Goal: Information Seeking & Learning: Learn about a topic

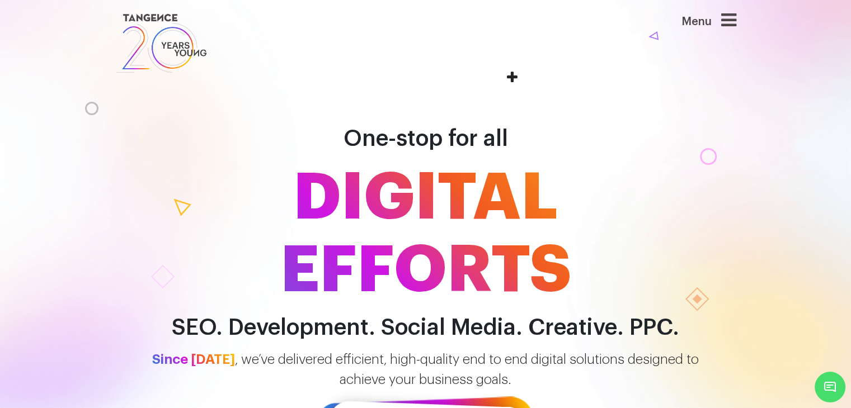
click at [724, 19] on icon at bounding box center [728, 20] width 15 height 18
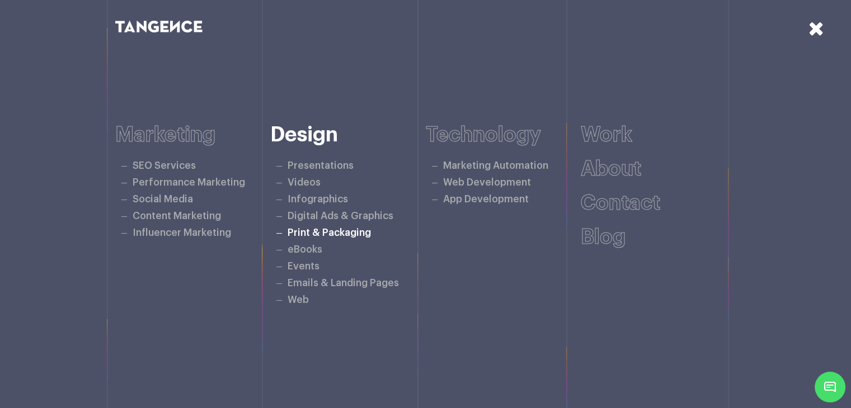
scroll to position [224, 0]
click at [814, 18] on icon at bounding box center [816, 28] width 16 height 20
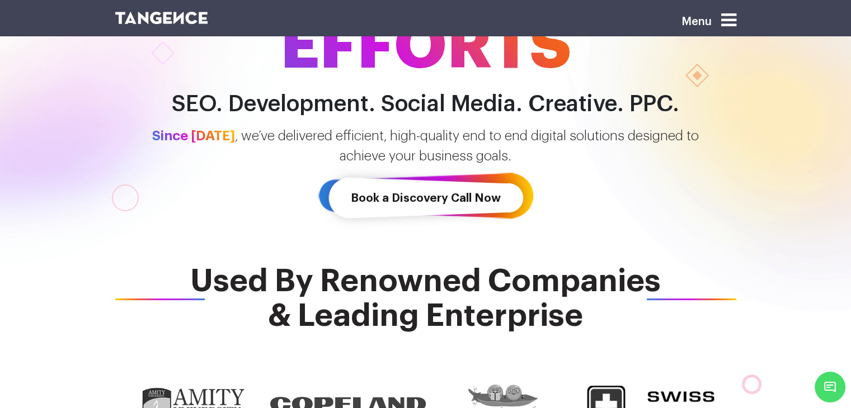
click at [736, 18] on icon at bounding box center [728, 20] width 15 height 18
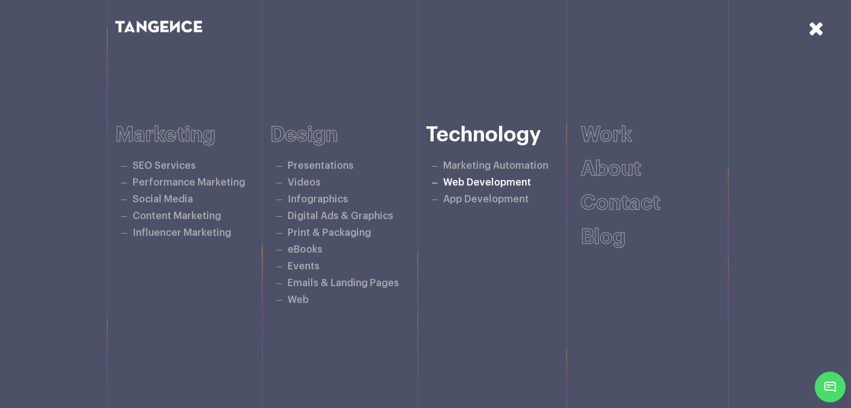
scroll to position [0, 0]
click at [814, 31] on icon at bounding box center [816, 28] width 16 height 20
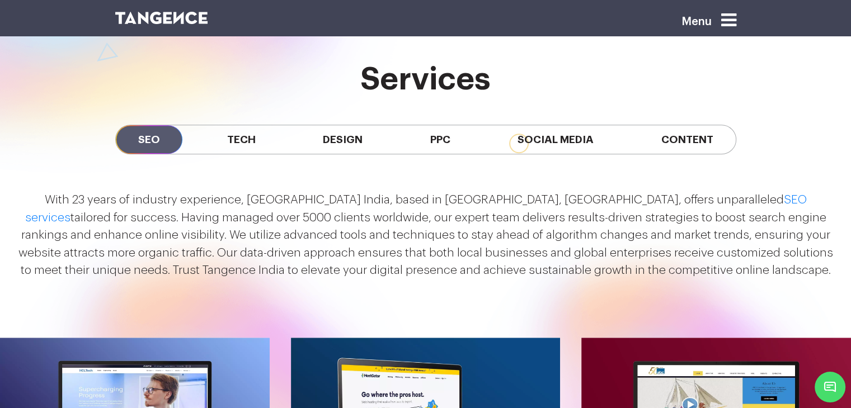
scroll to position [1007, 0]
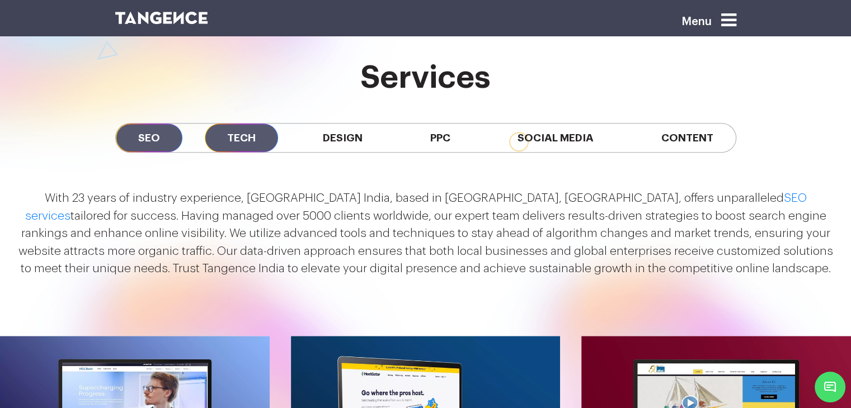
click at [253, 138] on span "Tech" at bounding box center [241, 138] width 73 height 29
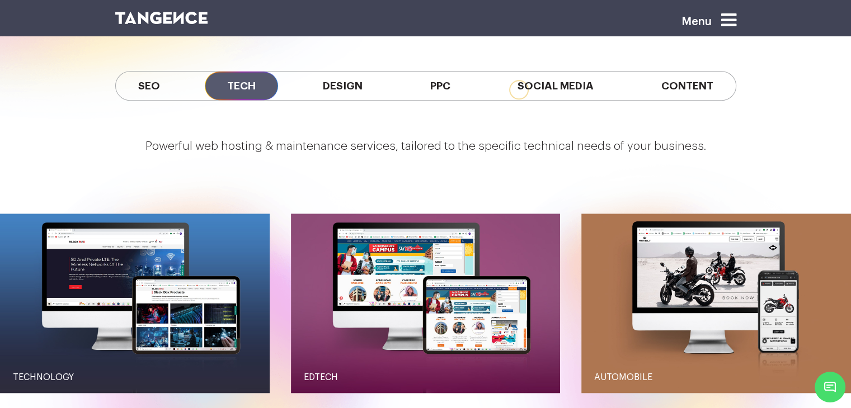
scroll to position [1063, 0]
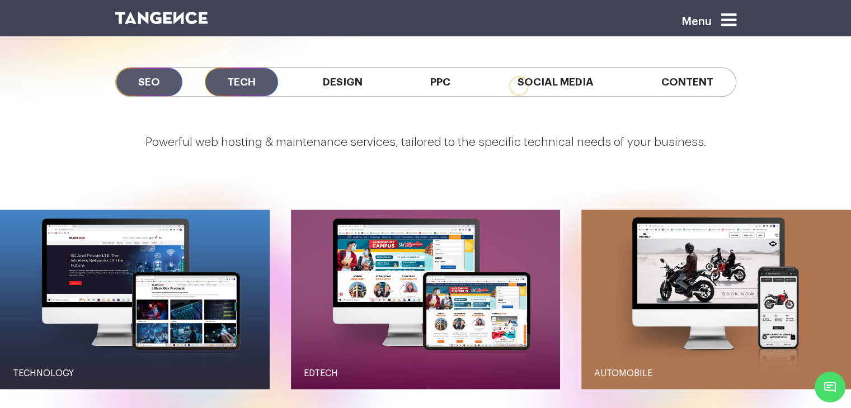
click at [143, 81] on span "SEO" at bounding box center [149, 82] width 67 height 29
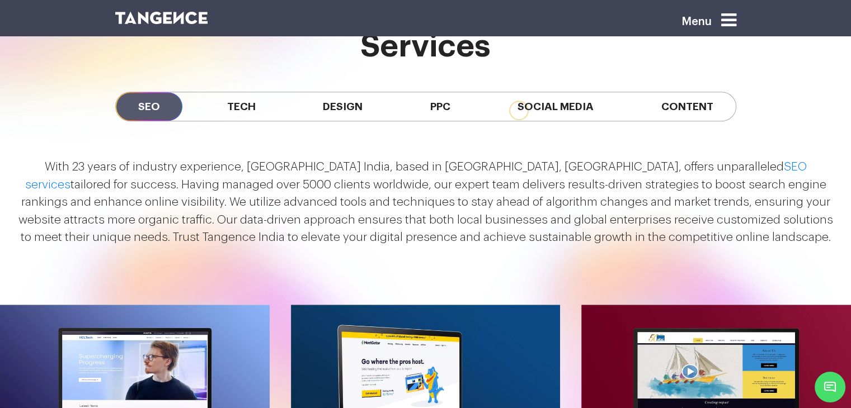
scroll to position [1007, 0]
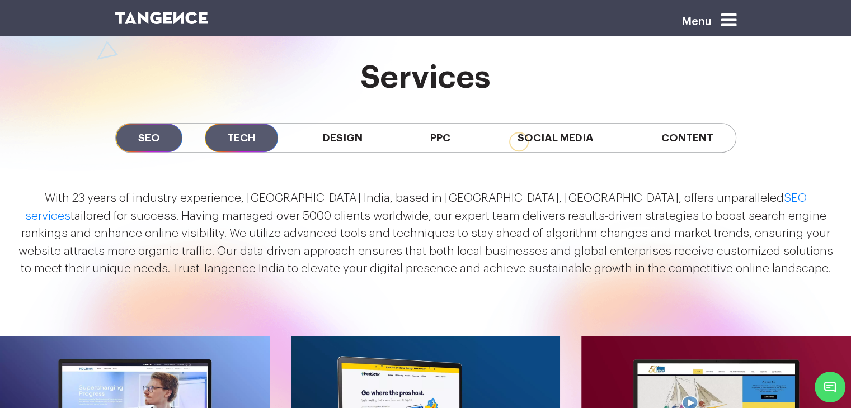
click at [238, 130] on span "Tech" at bounding box center [241, 138] width 73 height 29
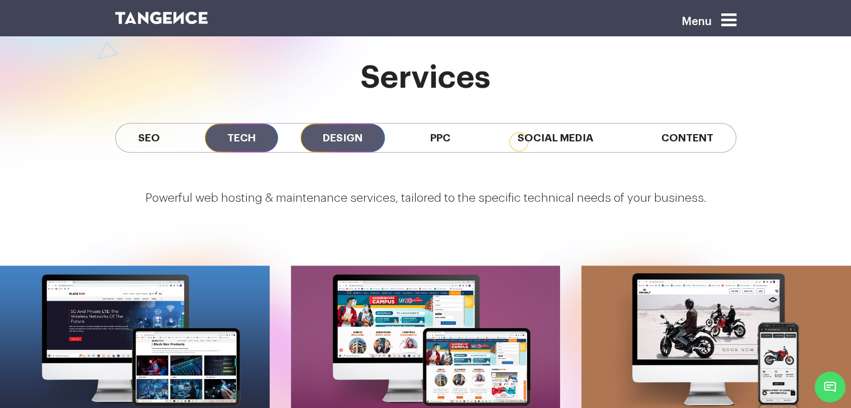
click at [331, 133] on span "Design" at bounding box center [342, 138] width 84 height 29
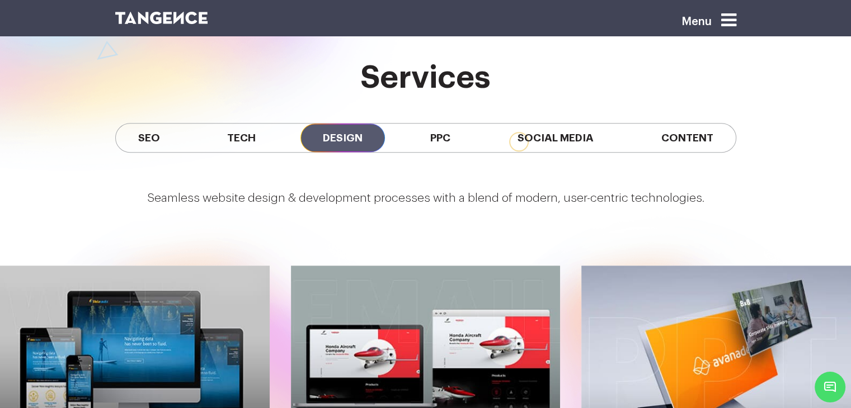
scroll to position [783, 0]
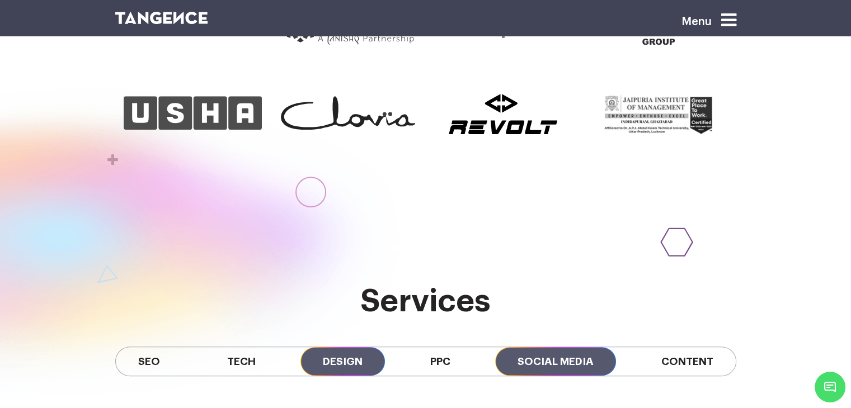
click at [575, 368] on span "Social Media" at bounding box center [555, 361] width 121 height 29
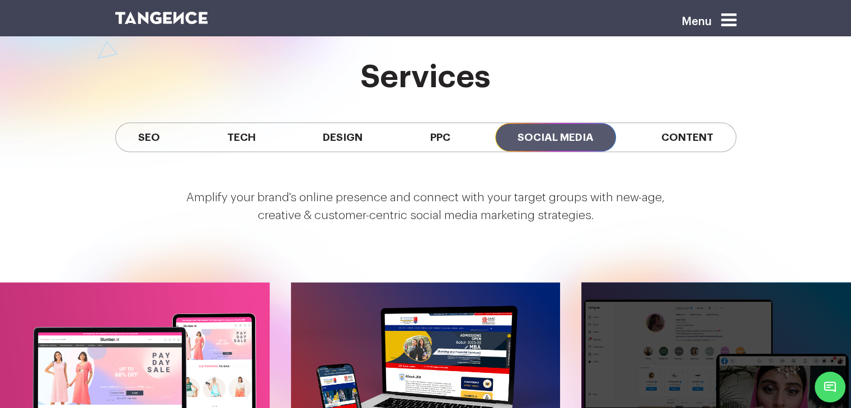
scroll to position [1007, 0]
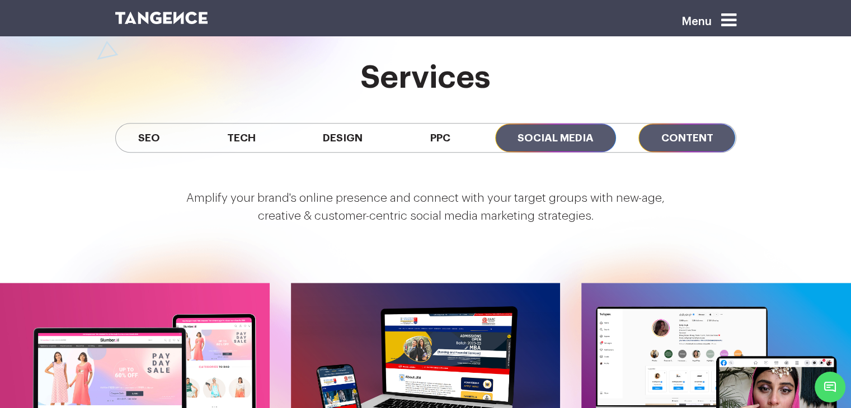
click at [682, 135] on span "Content" at bounding box center [686, 138] width 97 height 29
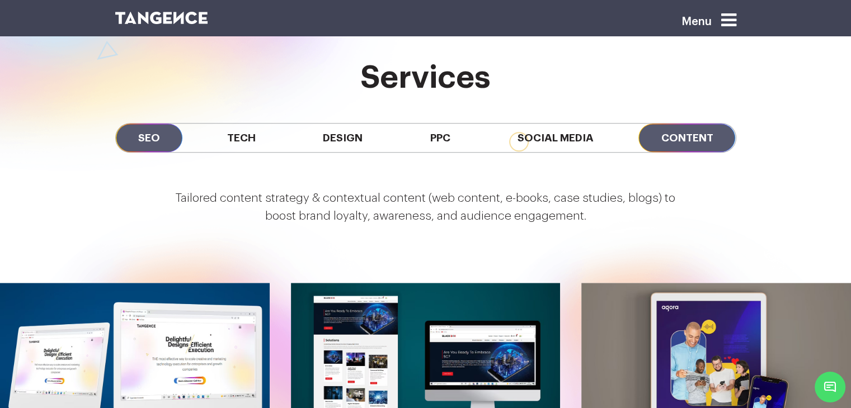
click at [151, 145] on span "SEO" at bounding box center [149, 138] width 67 height 29
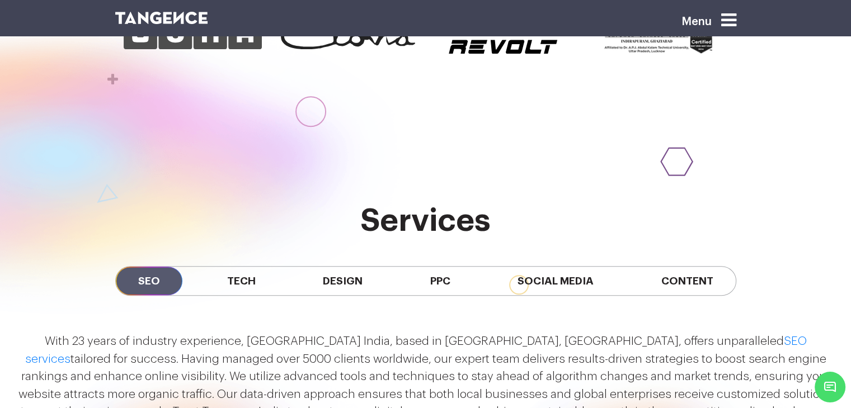
scroll to position [1014, 0]
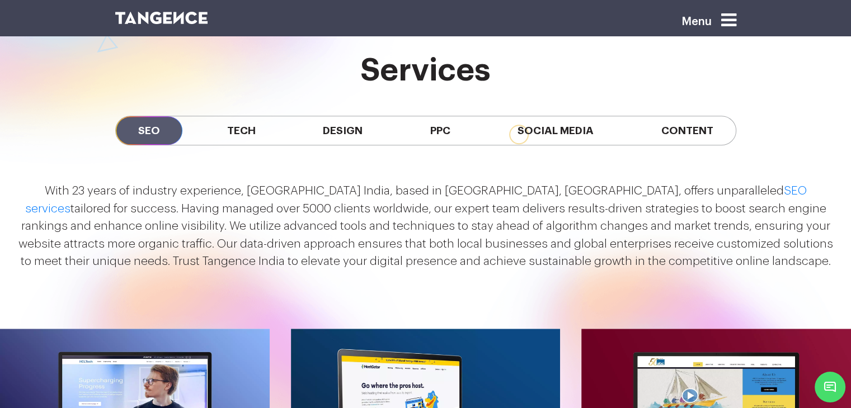
click at [248, 188] on p "With 23 years of industry experience, [GEOGRAPHIC_DATA] India, based in [GEOGRA…" at bounding box center [425, 226] width 823 height 88
click at [241, 168] on div at bounding box center [241, 168] width 0 height 0
